Goal: Use online tool/utility: Utilize a website feature to perform a specific function

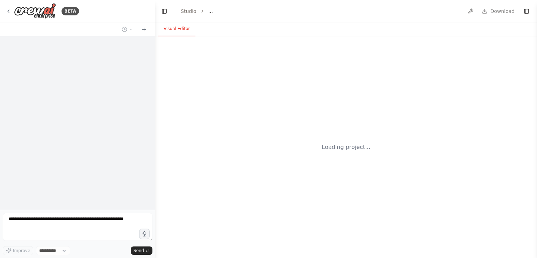
select select "****"
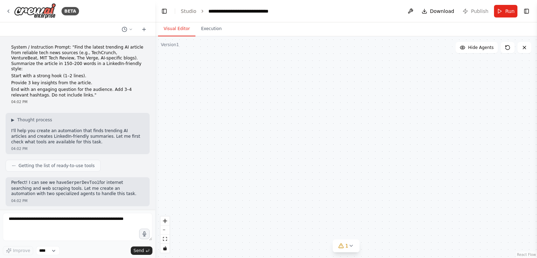
scroll to position [1447, 0]
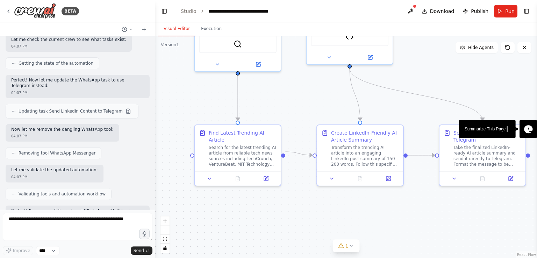
drag, startPoint x: 302, startPoint y: 179, endPoint x: 298, endPoint y: 96, distance: 83.0
click at [298, 96] on div ".deletable-edge-delete-btn { width: 20px; height: 20px; border: 0px solid #ffff…" at bounding box center [346, 147] width 382 height 222
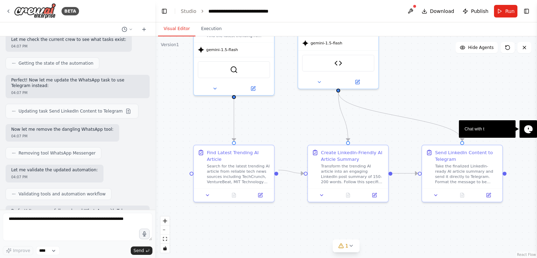
drag, startPoint x: 298, startPoint y: 96, endPoint x: 298, endPoint y: 122, distance: 25.5
click at [298, 122] on div ".deletable-edge-delete-btn { width: 20px; height: 20px; border: 0px solid #ffff…" at bounding box center [346, 147] width 382 height 222
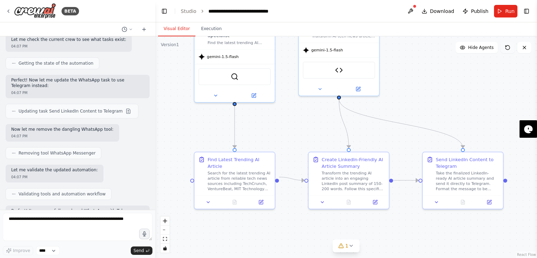
click at [504, 49] on button at bounding box center [508, 47] width 14 height 11
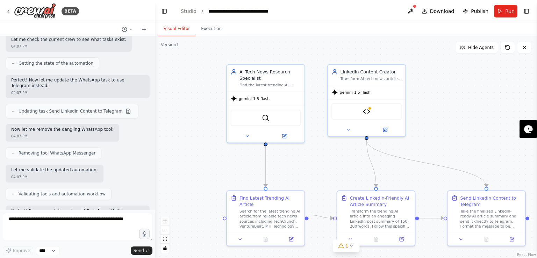
drag, startPoint x: 456, startPoint y: 75, endPoint x: 480, endPoint y: 116, distance: 47.6
click at [480, 116] on div ".deletable-edge-delete-btn { width: 20px; height: 20px; border: 0px solid #ffff…" at bounding box center [346, 147] width 382 height 222
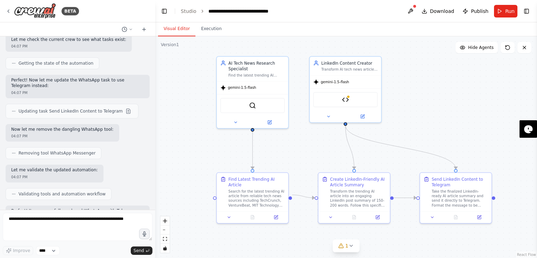
drag, startPoint x: 480, startPoint y: 116, endPoint x: 449, endPoint y: 102, distance: 33.8
click at [449, 102] on div ".deletable-edge-delete-btn { width: 20px; height: 20px; border: 0px solid #ffff…" at bounding box center [346, 147] width 382 height 222
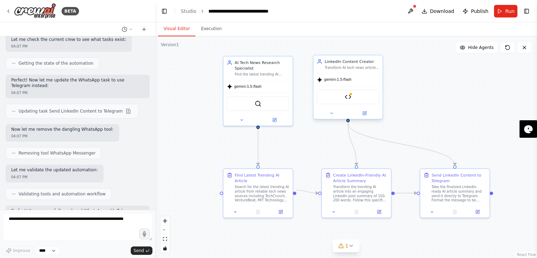
click at [352, 98] on div "Telegram Message Sender" at bounding box center [348, 97] width 63 height 15
click at [350, 97] on img at bounding box center [348, 97] width 7 height 7
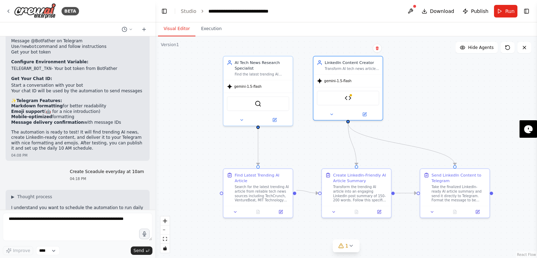
scroll to position [1814, 0]
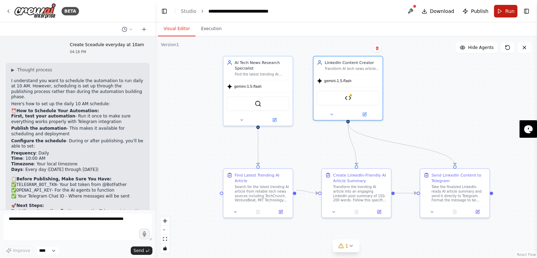
click at [511, 13] on span "Run" at bounding box center [509, 11] width 9 height 7
click at [344, 251] on button "1" at bounding box center [346, 246] width 27 height 13
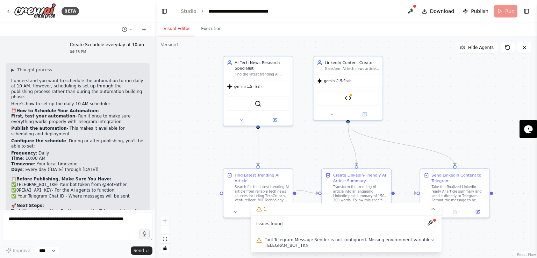
click at [354, 238] on span "Tool Telegram Message Sender is not configured. Missing environment variables: …" at bounding box center [350, 242] width 171 height 11
click at [371, 253] on div ".deletable-edge-delete-btn { width: 20px; height: 20px; border: 0px solid #ffff…" at bounding box center [346, 147] width 382 height 222
click at [435, 226] on button at bounding box center [430, 223] width 12 height 8
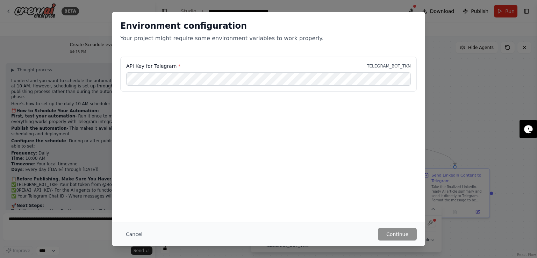
click at [457, 132] on div "Environment configuration Your project might require some environment variables…" at bounding box center [268, 129] width 537 height 258
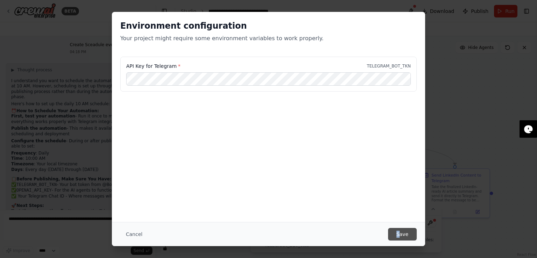
drag, startPoint x: 398, startPoint y: 226, endPoint x: 402, endPoint y: 234, distance: 8.5
click at [402, 234] on div "Cancel Save" at bounding box center [268, 234] width 313 height 24
click at [402, 234] on button "Save" at bounding box center [402, 234] width 29 height 13
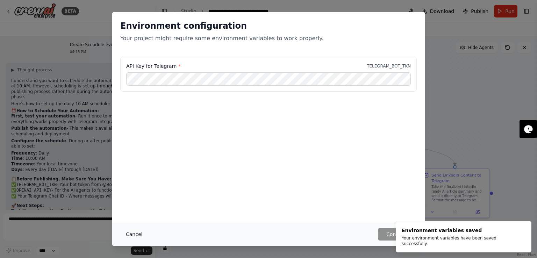
click at [141, 237] on button "Cancel" at bounding box center [134, 234] width 28 height 13
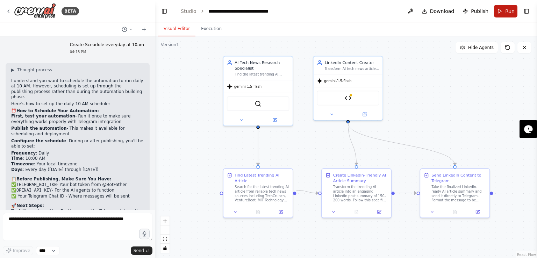
click at [510, 8] on span "Run" at bounding box center [509, 11] width 9 height 7
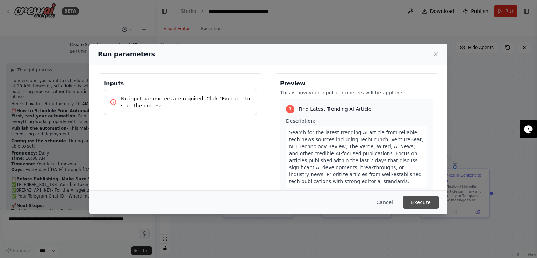
click at [415, 205] on button "Execute" at bounding box center [421, 202] width 36 height 13
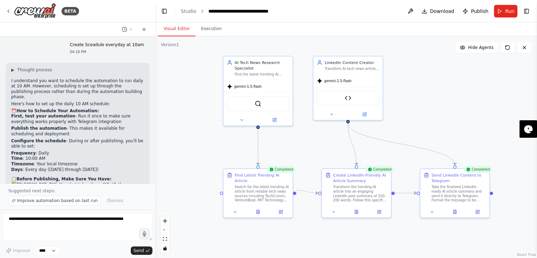
scroll to position [1840, 0]
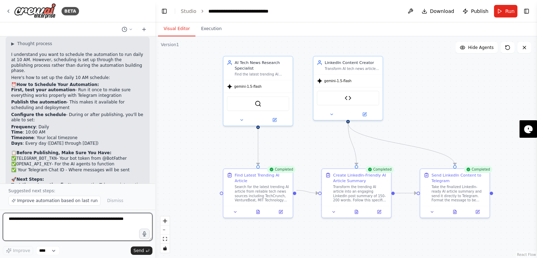
click at [128, 223] on textarea at bounding box center [78, 227] width 150 height 28
type textarea "**********"
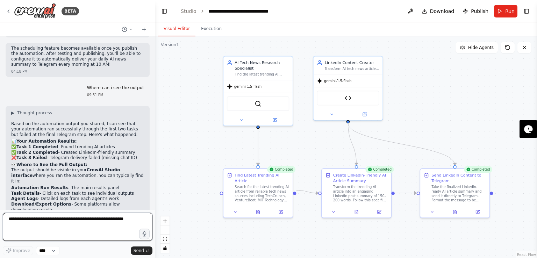
scroll to position [2033, 0]
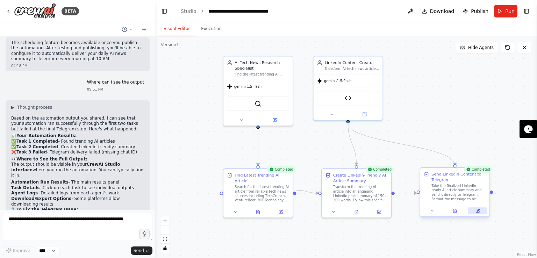
click at [476, 210] on icon at bounding box center [478, 211] width 5 height 5
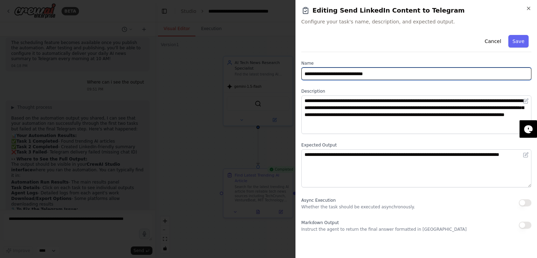
click at [394, 76] on input "**********" at bounding box center [417, 74] width 230 height 13
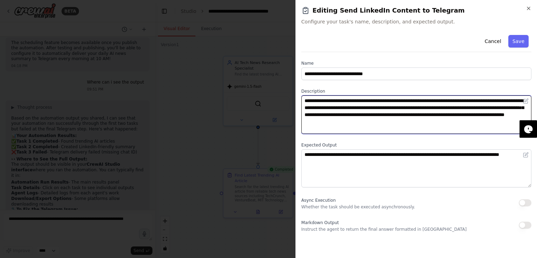
click at [405, 123] on textarea "**********" at bounding box center [417, 115] width 230 height 38
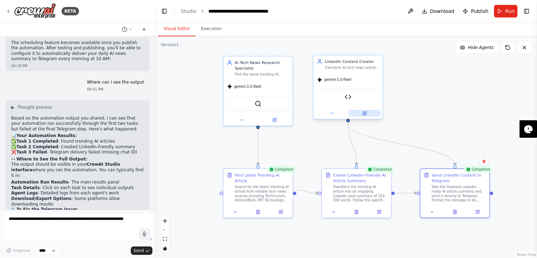
click at [367, 116] on button at bounding box center [365, 113] width 32 height 7
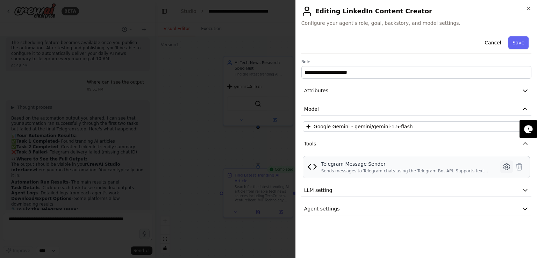
click at [509, 168] on icon at bounding box center [507, 167] width 8 height 8
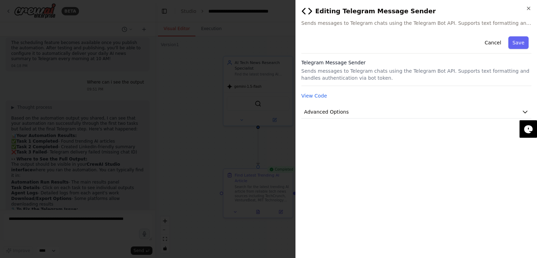
click at [372, 70] on p "Sends messages to Telegram chats using the Telegram Bot API. Supports text form…" at bounding box center [417, 75] width 230 height 14
click at [365, 114] on button "Advanced Options" at bounding box center [417, 112] width 230 height 13
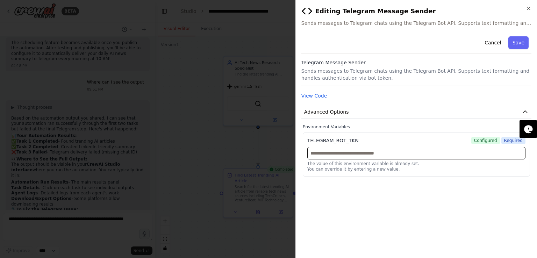
click at [367, 153] on input "text" at bounding box center [416, 153] width 218 height 13
click at [352, 153] on input "text" at bounding box center [416, 153] width 218 height 13
paste input "********"
type input "********"
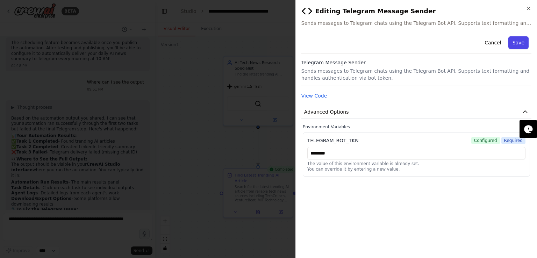
click at [524, 45] on button "Save" at bounding box center [519, 42] width 20 height 13
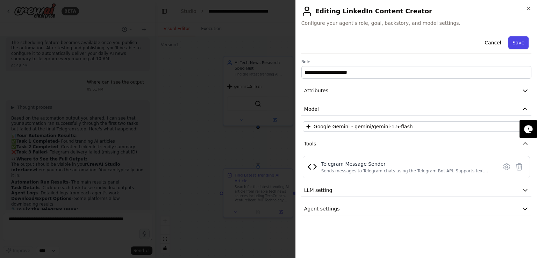
click at [520, 47] on button "Save" at bounding box center [519, 42] width 20 height 13
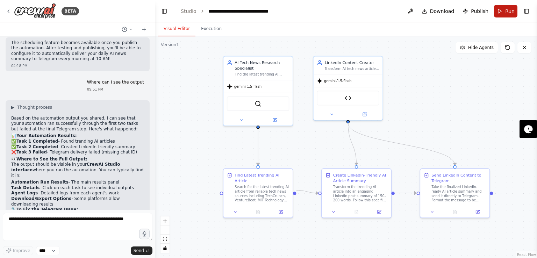
click at [500, 14] on button "Run" at bounding box center [505, 11] width 23 height 13
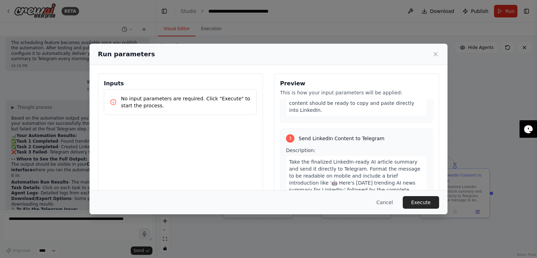
scroll to position [302, 0]
click at [428, 198] on button "Execute" at bounding box center [421, 202] width 36 height 13
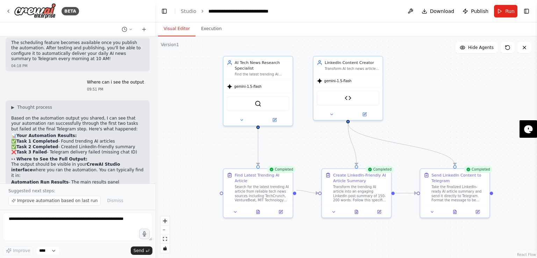
click at [483, 171] on div "Completed" at bounding box center [478, 169] width 29 height 7
click at [475, 171] on div "Completed" at bounding box center [478, 169] width 29 height 7
click at [455, 212] on icon at bounding box center [454, 212] width 1 height 0
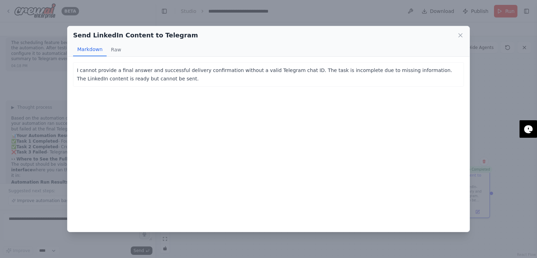
click at [458, 40] on div "Send LinkedIn Content to Telegram" at bounding box center [268, 35] width 391 height 10
click at [460, 33] on icon at bounding box center [460, 35] width 7 height 7
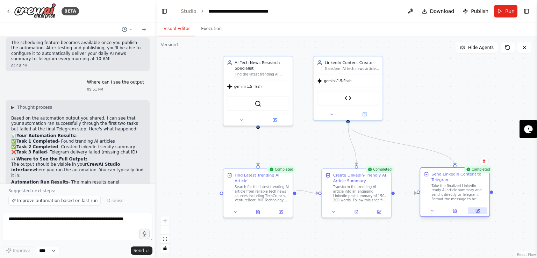
click at [475, 212] on button at bounding box center [477, 210] width 19 height 7
click at [459, 214] on div at bounding box center [454, 211] width 69 height 12
click at [456, 209] on icon at bounding box center [455, 211] width 5 height 5
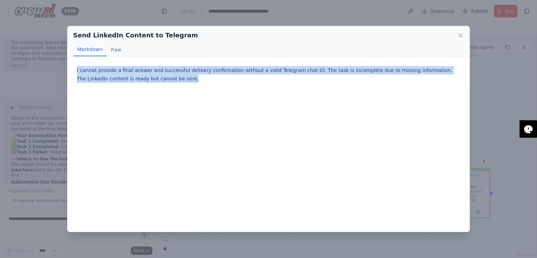
drag, startPoint x: 139, startPoint y: 79, endPoint x: 71, endPoint y: 61, distance: 70.3
click at [71, 61] on div "I cannot provide a final answer and successful delivery confirmation without a …" at bounding box center [269, 144] width 402 height 175
copy p "I cannot provide a final answer and successful delivery confirmation without a …"
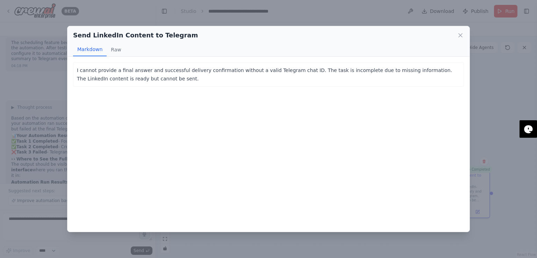
click at [201, 16] on div "Send LinkedIn Content to Telegram Markdown Raw I cannot provide a final answer …" at bounding box center [268, 129] width 537 height 258
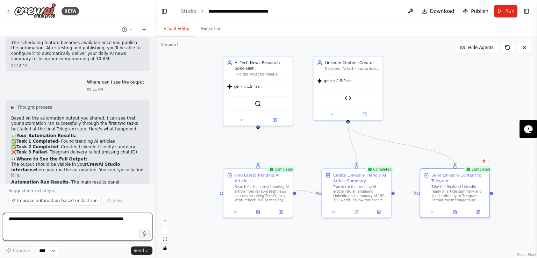
click at [33, 227] on textarea at bounding box center [78, 227] width 150 height 28
paste textarea "**********"
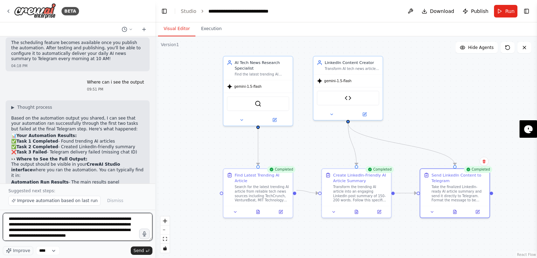
scroll to position [3, 0]
type textarea "**********"
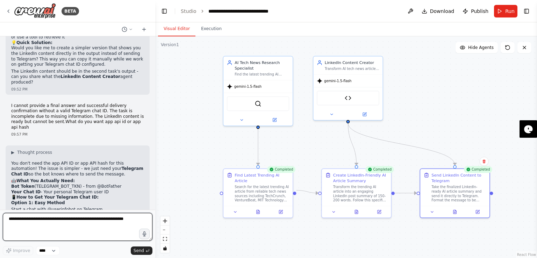
scroll to position [2246, 0]
click at [36, 234] on textarea at bounding box center [78, 227] width 150 height 28
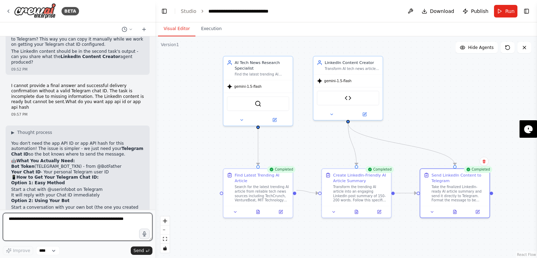
scroll to position [2263, 0]
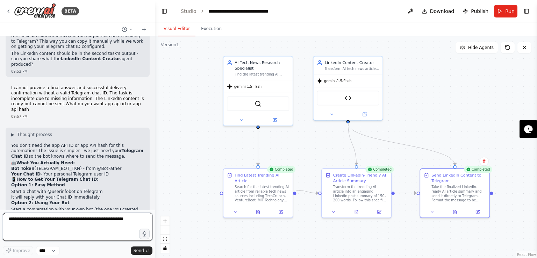
click at [57, 239] on textarea at bounding box center [78, 227] width 150 height 28
type textarea "**********"
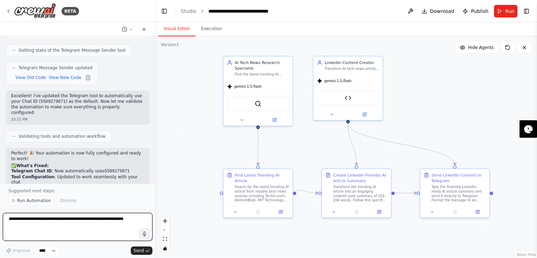
scroll to position [2719, 0]
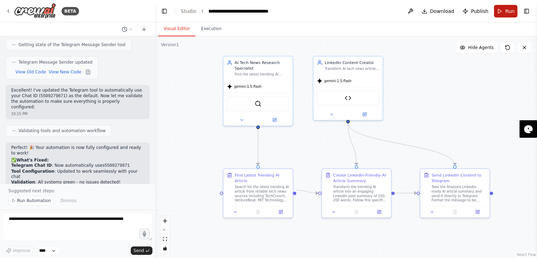
click at [508, 13] on span "Run" at bounding box center [509, 11] width 9 height 7
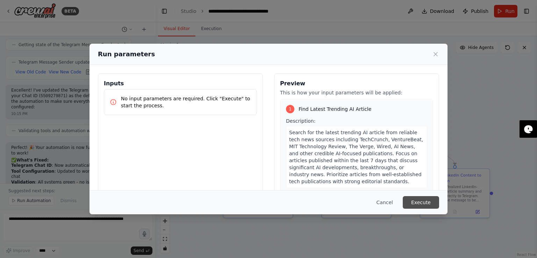
click at [418, 206] on button "Execute" at bounding box center [421, 202] width 36 height 13
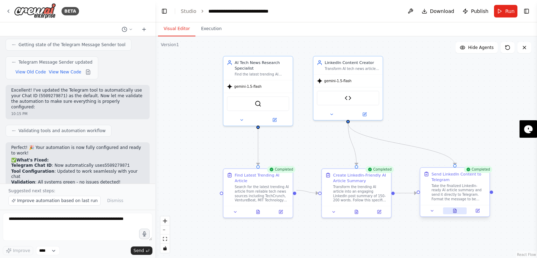
click at [454, 213] on button at bounding box center [455, 210] width 24 height 7
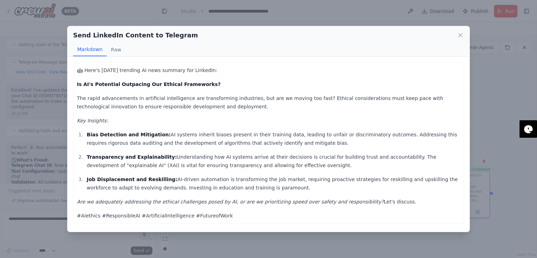
click at [32, 160] on div "Send LinkedIn Content to Telegram Markdown Raw 🤖 Here's [DATE] trending AI news…" at bounding box center [268, 129] width 537 height 258
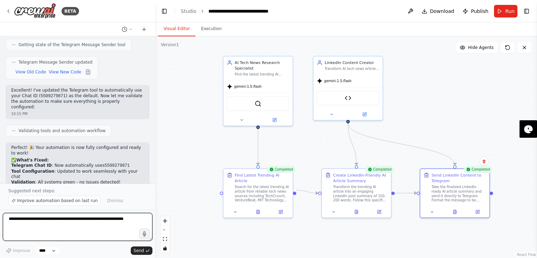
click at [83, 225] on textarea at bounding box center [78, 227] width 150 height 28
type textarea "**********"
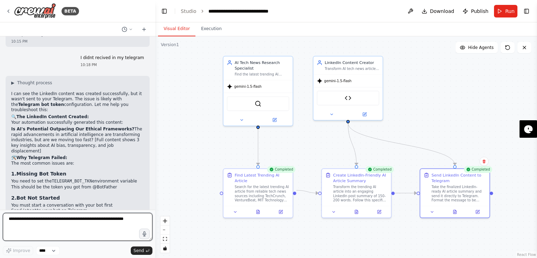
scroll to position [2986, 0]
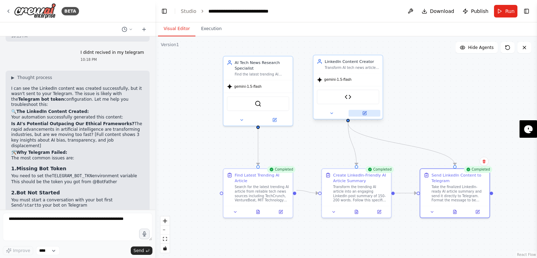
click at [369, 113] on button at bounding box center [365, 113] width 32 height 7
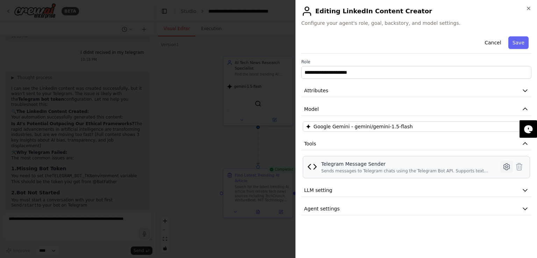
click at [507, 167] on icon at bounding box center [507, 167] width 2 height 2
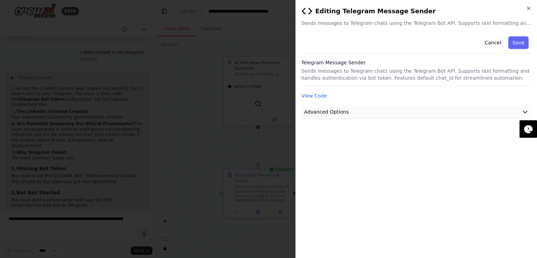
click at [326, 111] on span "Advanced Options" at bounding box center [326, 111] width 45 height 7
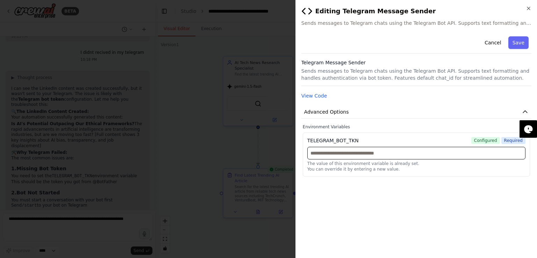
click at [430, 155] on input "text" at bounding box center [416, 153] width 218 height 13
paste input "**********"
type input "**********"
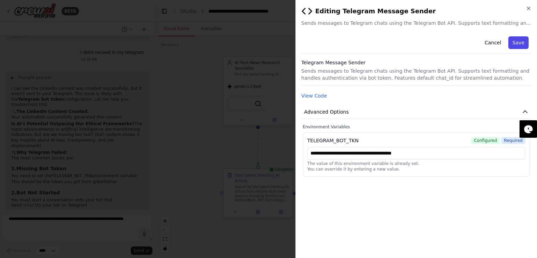
click at [519, 43] on button "Save" at bounding box center [519, 42] width 20 height 13
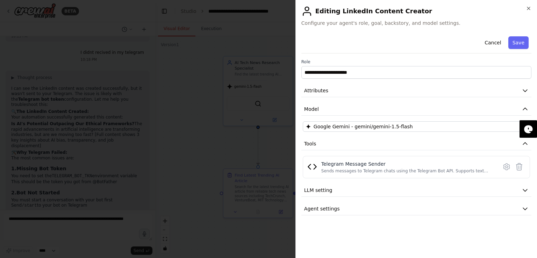
click at [519, 43] on button "Save" at bounding box center [519, 42] width 20 height 13
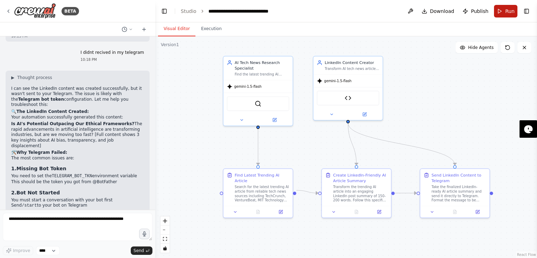
click at [505, 9] on button "Run" at bounding box center [505, 11] width 23 height 13
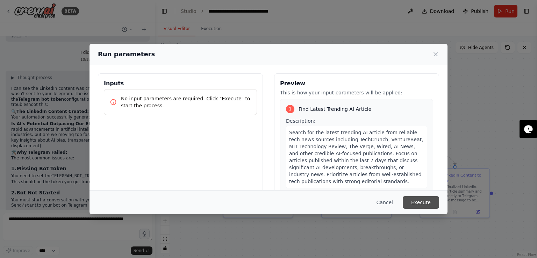
click at [421, 199] on button "Execute" at bounding box center [421, 202] width 36 height 13
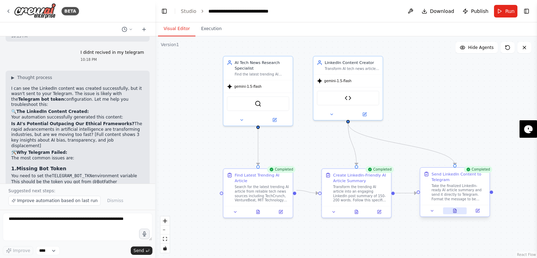
click at [463, 213] on button at bounding box center [455, 210] width 24 height 7
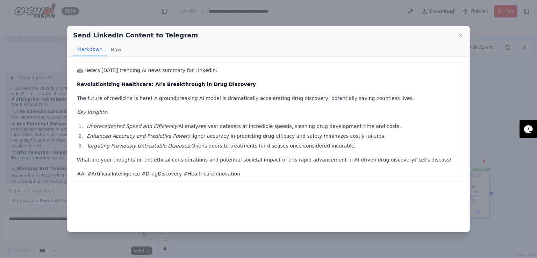
click at [491, 90] on div "Send LinkedIn Content to Telegram Markdown Raw 🤖 Here's [DATE] trending AI news…" at bounding box center [268, 129] width 537 height 258
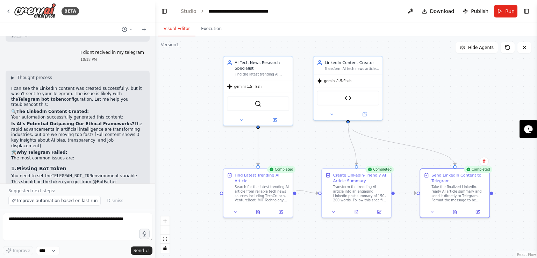
scroll to position [3012, 0]
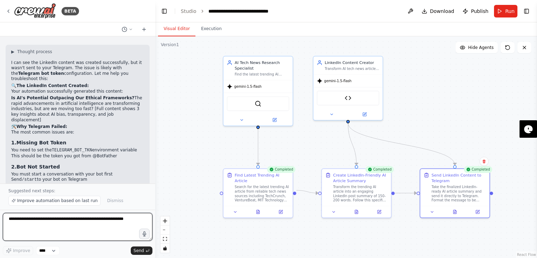
click at [78, 222] on textarea at bounding box center [78, 227] width 150 height 28
type textarea "**********"
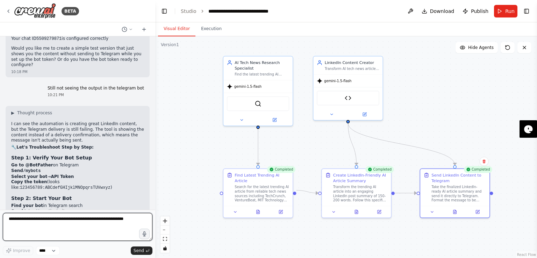
scroll to position [3260, 0]
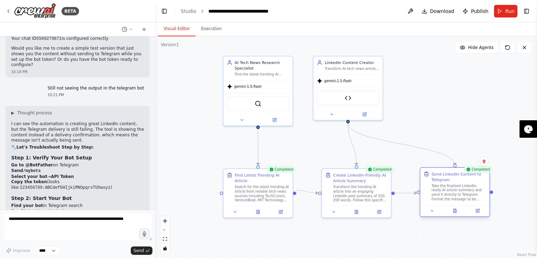
click at [482, 216] on div at bounding box center [454, 211] width 69 height 12
click at [482, 212] on button at bounding box center [477, 210] width 19 height 7
click at [482, 217] on div "Send LinkedIn Content to Telegram Take the finalized LinkedIn-ready AI article …" at bounding box center [455, 192] width 70 height 50
click at [481, 213] on button at bounding box center [477, 210] width 19 height 7
click at [361, 116] on button at bounding box center [365, 113] width 32 height 7
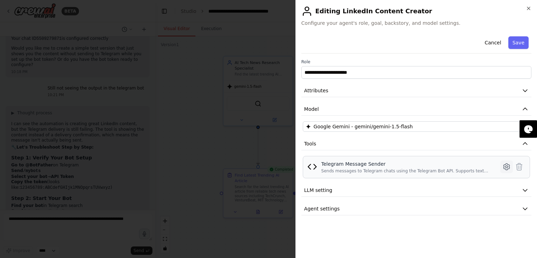
click at [504, 169] on icon at bounding box center [507, 167] width 8 height 8
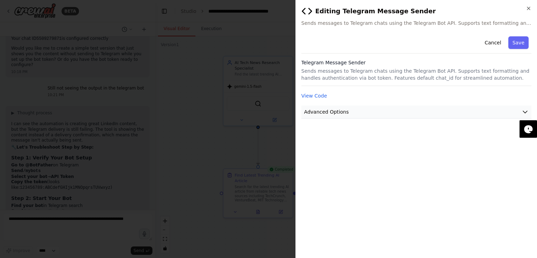
click at [404, 109] on button "Advanced Options" at bounding box center [417, 112] width 230 height 13
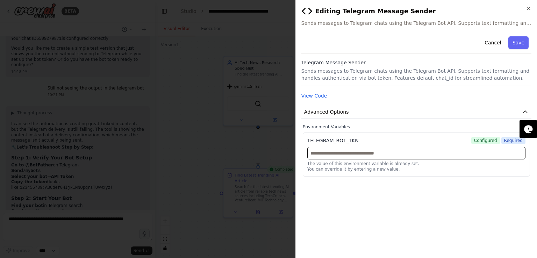
click at [444, 152] on input "text" at bounding box center [416, 153] width 218 height 13
paste input "**********"
type input "**********"
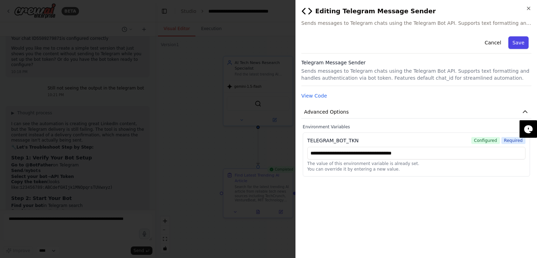
click at [522, 42] on button "Save" at bounding box center [519, 42] width 20 height 13
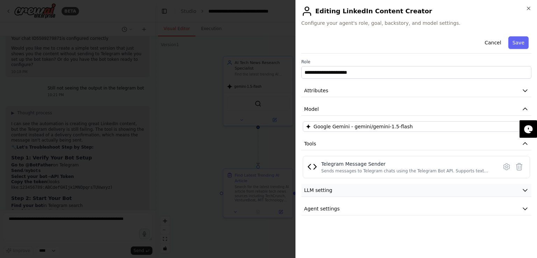
click at [403, 192] on button "LLM setting" at bounding box center [417, 190] width 230 height 13
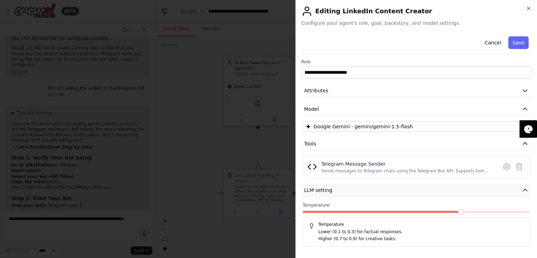
scroll to position [18, 0]
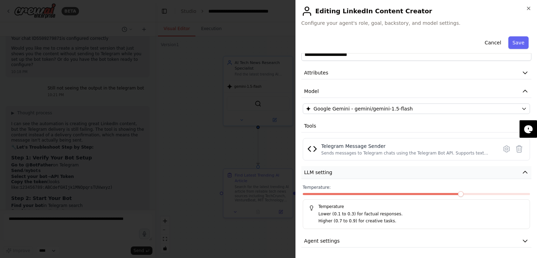
click at [411, 168] on button "LLM setting" at bounding box center [417, 172] width 230 height 13
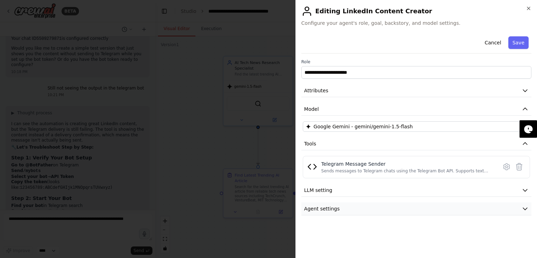
click at [389, 208] on button "Agent settings" at bounding box center [417, 209] width 230 height 13
click at [344, 201] on div "**********" at bounding box center [417, 245] width 230 height 422
click at [337, 211] on button "Agent settings" at bounding box center [417, 209] width 230 height 13
click at [400, 87] on button "Attributes" at bounding box center [417, 90] width 230 height 13
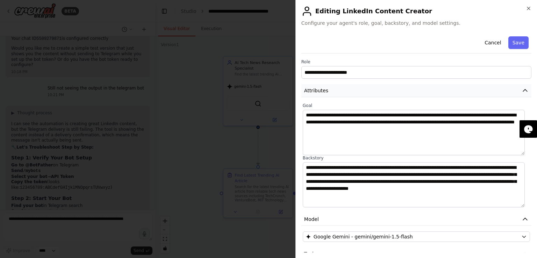
click at [400, 87] on button "Attributes" at bounding box center [417, 90] width 230 height 13
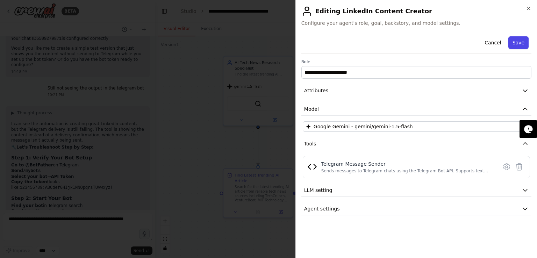
click at [519, 44] on button "Save" at bounding box center [519, 42] width 20 height 13
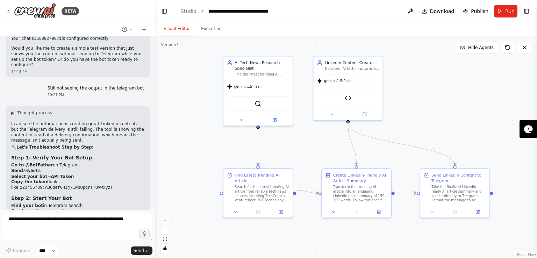
scroll to position [3260, 0]
click at [70, 218] on textarea at bounding box center [78, 227] width 150 height 28
click at [511, 14] on span "Run" at bounding box center [509, 11] width 9 height 7
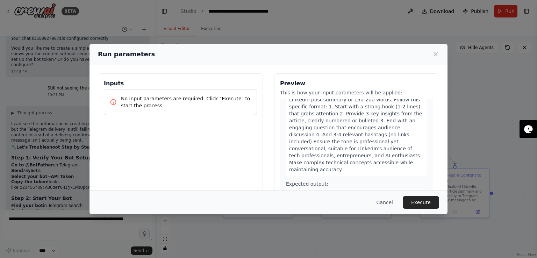
scroll to position [302, 0]
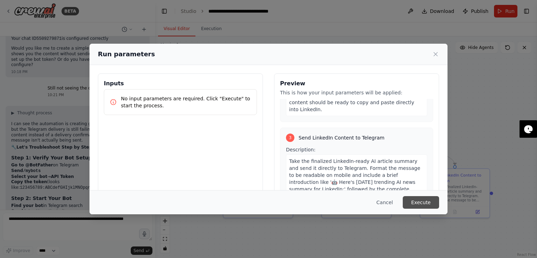
click at [430, 200] on button "Execute" at bounding box center [421, 202] width 36 height 13
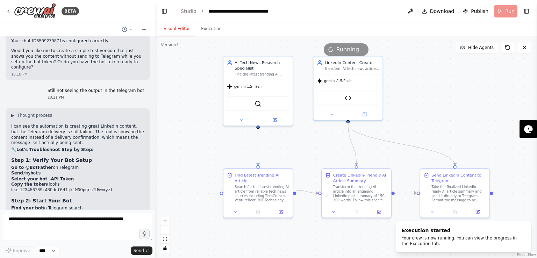
scroll to position [3260, 0]
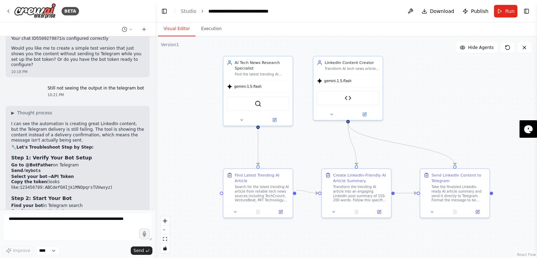
click at [28, 136] on div "▶ Thought process I can see the automation is creating great LinkedIn content, …" at bounding box center [77, 229] width 133 height 238
click at [80, 217] on textarea at bounding box center [78, 227] width 150 height 28
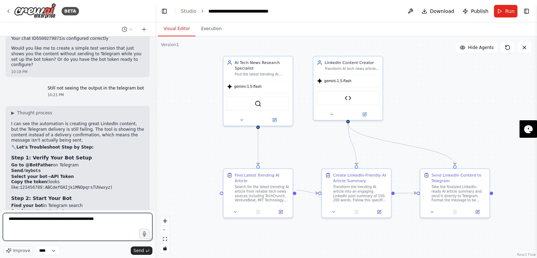
type textarea "**********"
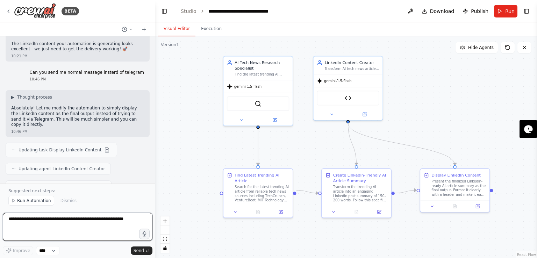
scroll to position [3583, 0]
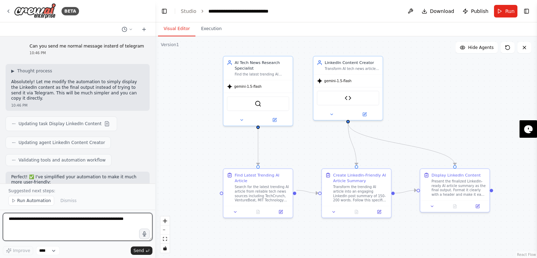
click at [64, 223] on textarea at bounding box center [78, 227] width 150 height 28
type textarea "**********"
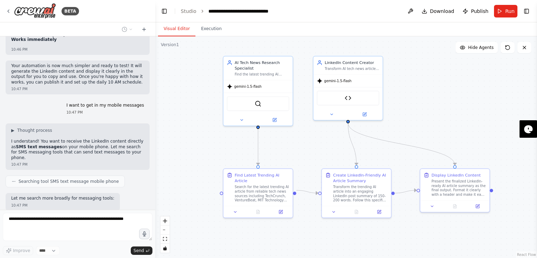
scroll to position [3898, 0]
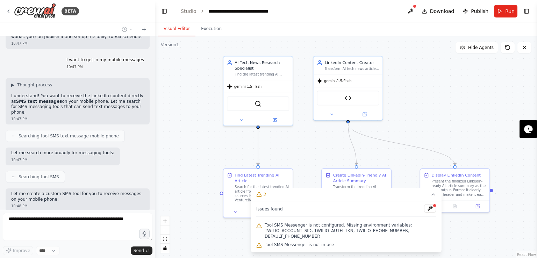
click at [437, 204] on div "Issues found Tool SMS Messenger is not configured. Missing environment variable…" at bounding box center [346, 226] width 191 height 51
click at [430, 207] on button at bounding box center [430, 208] width 12 height 8
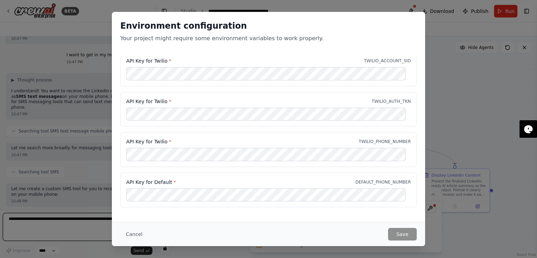
scroll to position [3908, 0]
